Goal: Transaction & Acquisition: Book appointment/travel/reservation

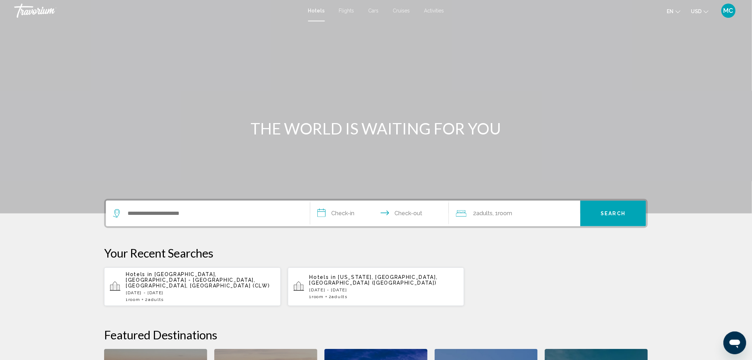
click at [176, 290] on p "[DATE] - [DATE]" at bounding box center [200, 292] width 149 height 5
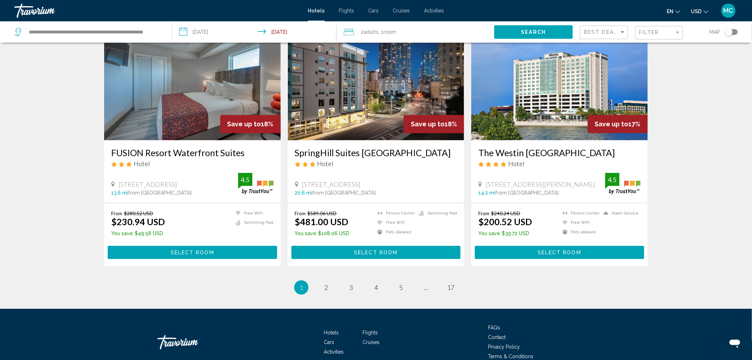
scroll to position [861, 0]
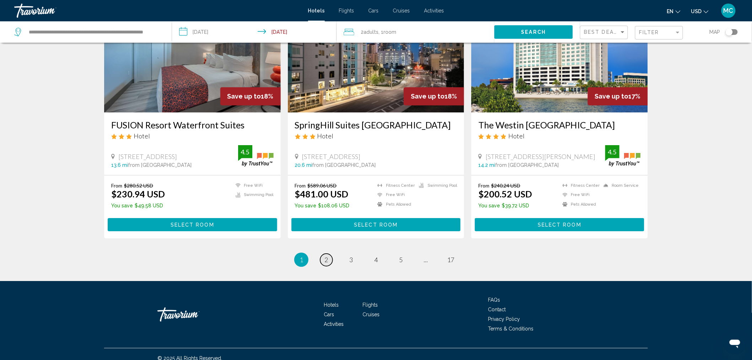
click at [324, 255] on span "2" at bounding box center [326, 259] width 4 height 8
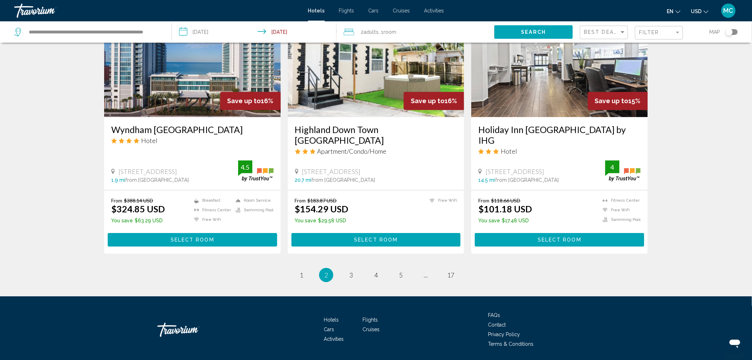
scroll to position [869, 0]
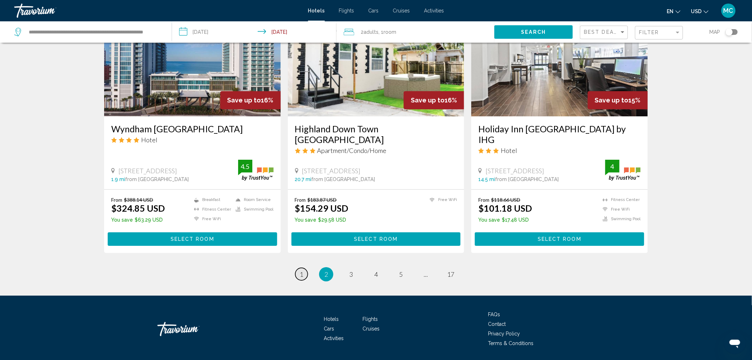
click at [302, 270] on span "1" at bounding box center [301, 274] width 4 height 8
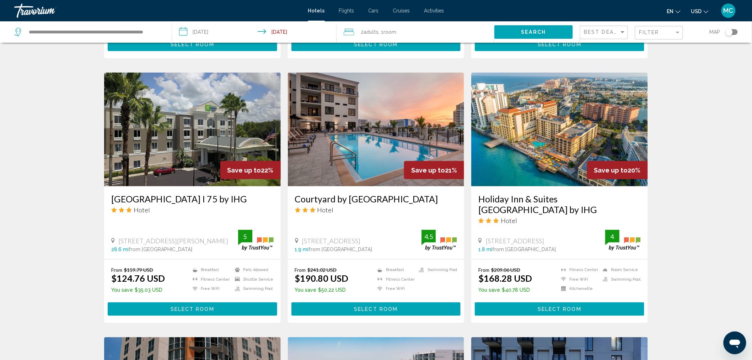
scroll to position [276, 0]
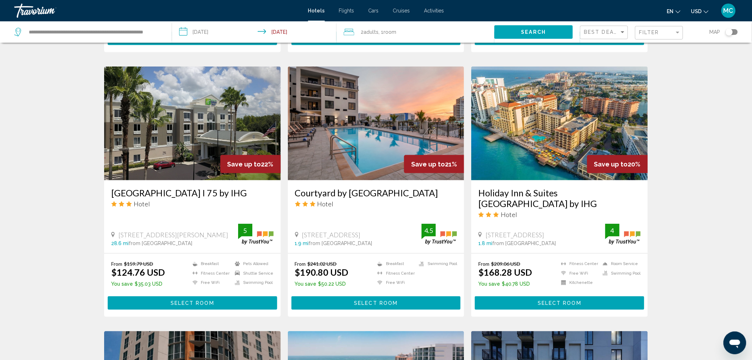
click at [347, 296] on button "Select Room" at bounding box center [375, 302] width 169 height 13
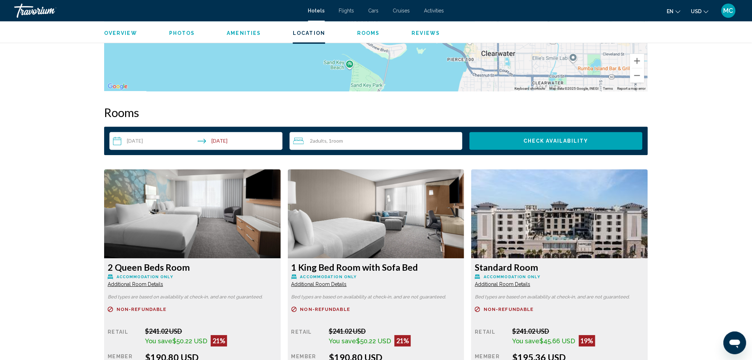
scroll to position [929, 0]
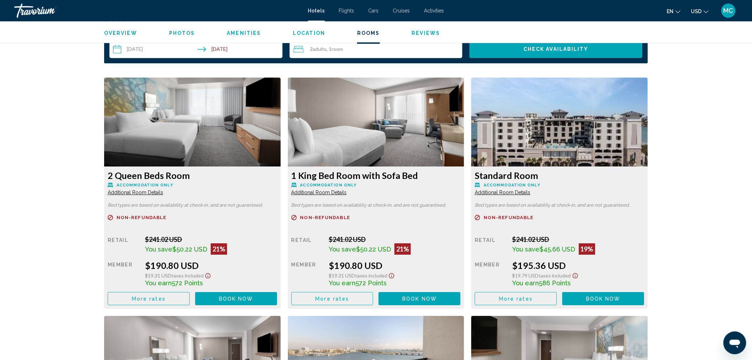
click at [225, 301] on span "Book now" at bounding box center [236, 299] width 34 height 6
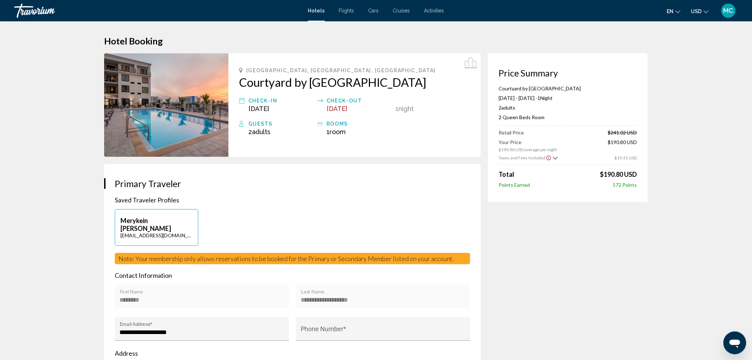
drag, startPoint x: 237, startPoint y: 81, endPoint x: 461, endPoint y: 84, distance: 224.2
click at [461, 84] on div "[GEOGRAPHIC_DATA], [GEOGRAPHIC_DATA], [GEOGRAPHIC_DATA] by [GEOGRAPHIC_DATA] Ch…" at bounding box center [354, 104] width 252 height 103
